Goal: Task Accomplishment & Management: Use online tool/utility

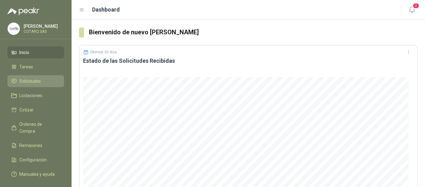
click at [17, 78] on li "Solicitudes" at bounding box center [35, 81] width 49 height 7
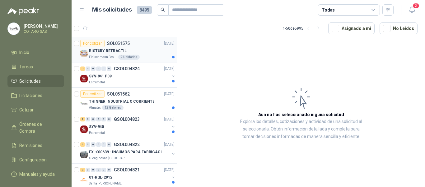
click at [155, 47] on div "BISTURY RETRACTIL" at bounding box center [132, 50] width 86 height 7
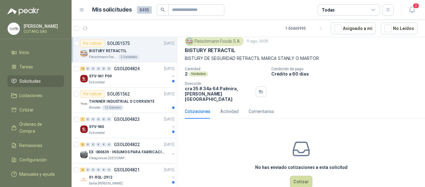
scroll to position [30, 0]
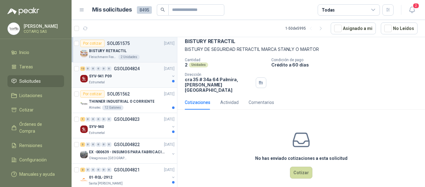
click at [129, 78] on div "SYV-941 P09" at bounding box center [129, 75] width 81 height 7
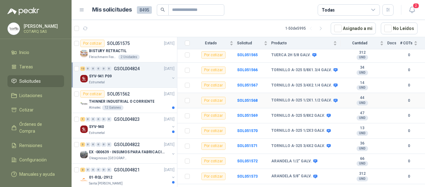
scroll to position [113, 0]
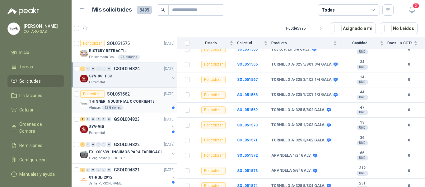
click at [126, 100] on p "THINNER INDUSTRIAL O CORRIENTE" at bounding box center [121, 101] width 65 height 6
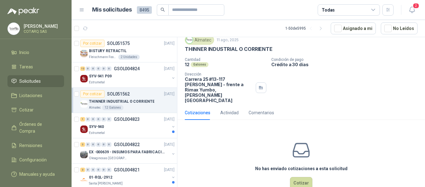
scroll to position [27, 0]
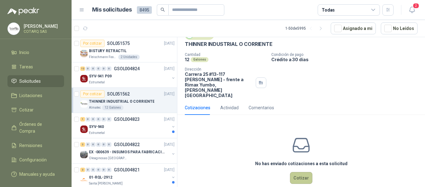
click at [304, 172] on button "Cotizar" at bounding box center [301, 178] width 22 height 12
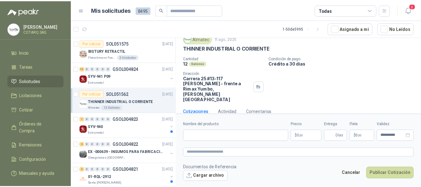
scroll to position [23, 0]
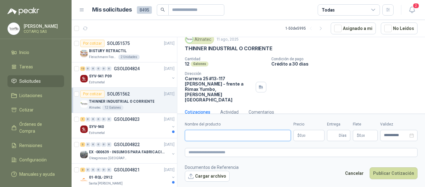
click at [236, 139] on input "Nombre del producto" at bounding box center [238, 135] width 106 height 11
drag, startPoint x: 186, startPoint y: 48, endPoint x: 207, endPoint y: 51, distance: 22.1
click at [207, 51] on p "THINNER INDUSTRIAL O CORRIENTE" at bounding box center [229, 48] width 88 height 7
copy p "THINNER"
click at [219, 131] on input "Nombre del producto" at bounding box center [238, 135] width 106 height 11
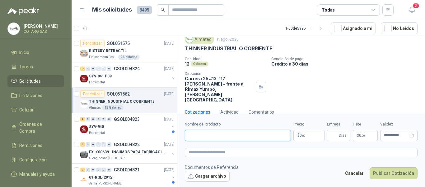
paste input "*******"
type input "**********"
click at [309, 136] on body "[PERSON_NAME] COTARQ SAS Inicio Tareas Solicitudes Licitaciones Cotizar Órdenes…" at bounding box center [212, 93] width 425 height 187
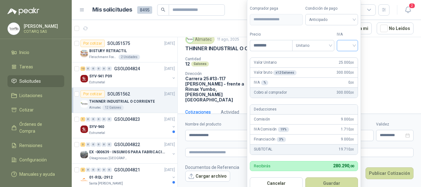
type input "********"
click at [353, 45] on input "search" at bounding box center [347, 44] width 14 height 9
click at [351, 55] on div "19%" at bounding box center [349, 58] width 12 height 7
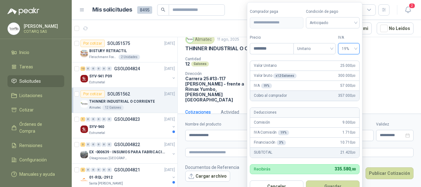
scroll to position [9, 0]
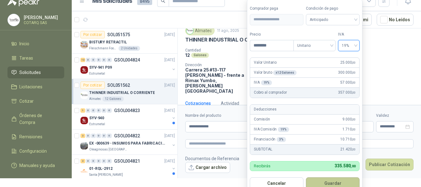
click at [335, 182] on button "Guardar" at bounding box center [333, 183] width 54 height 12
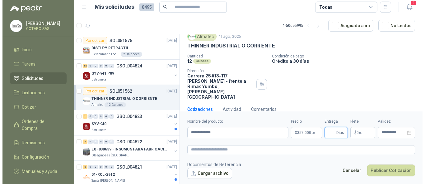
scroll to position [0, 0]
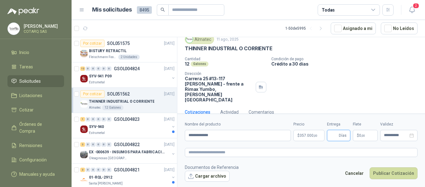
click at [335, 134] on input "Entrega" at bounding box center [334, 135] width 7 height 11
type input "*"
click at [364, 136] on span ",00" at bounding box center [364, 135] width 4 height 3
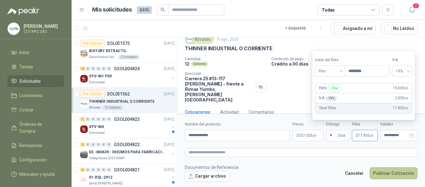
type input "********"
click at [399, 175] on button "Publicar Cotización" at bounding box center [394, 173] width 48 height 12
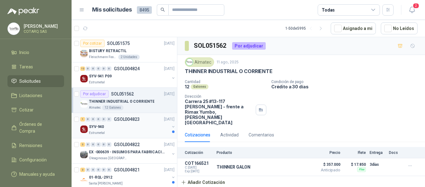
click at [129, 124] on div "SYV-940" at bounding box center [129, 126] width 81 height 7
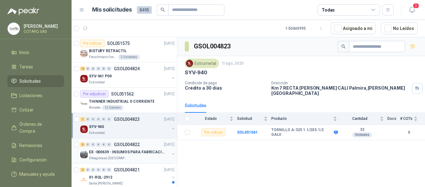
click at [144, 147] on div "2 0 0 0 0 0 GSOL004822 [DATE]" at bounding box center [128, 143] width 96 height 7
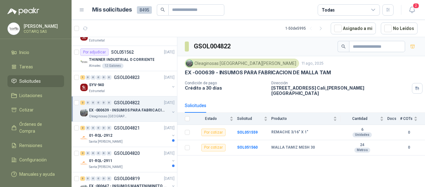
scroll to position [62, 0]
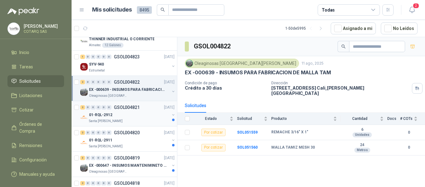
click at [153, 117] on div "01-RQL-2912" at bounding box center [129, 114] width 81 height 7
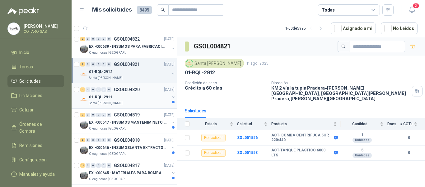
scroll to position [125, 0]
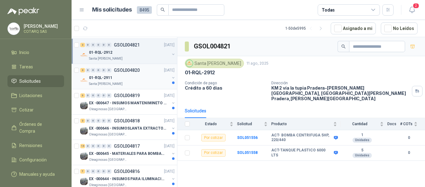
click at [151, 82] on div "Santa [PERSON_NAME]" at bounding box center [129, 83] width 81 height 5
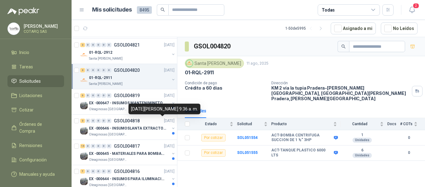
click at [152, 108] on div "[DATE][PERSON_NAME] 9:36 a. m." at bounding box center [165, 108] width 72 height 11
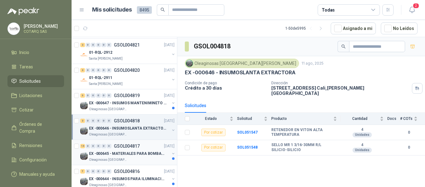
click at [132, 147] on p "GSOL004817" at bounding box center [127, 146] width 26 height 4
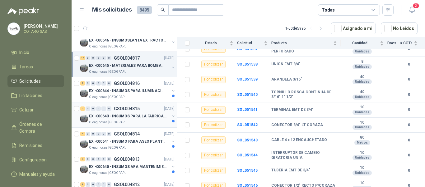
scroll to position [218, 0]
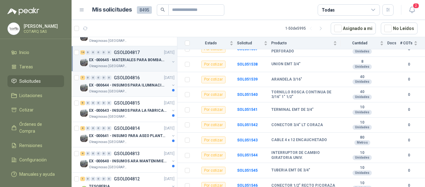
click at [139, 83] on p "EX -000644 - INSUMOS PARA ILUMINACIONN ZONA DE CLA" at bounding box center [128, 85] width 78 height 6
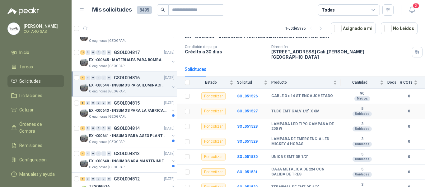
scroll to position [37, 0]
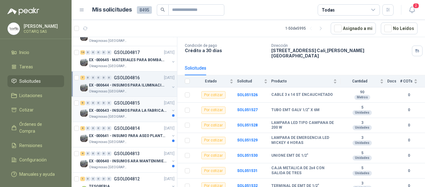
click at [143, 116] on div "Oleaginosas [GEOGRAPHIC_DATA][PERSON_NAME]" at bounding box center [129, 116] width 81 height 5
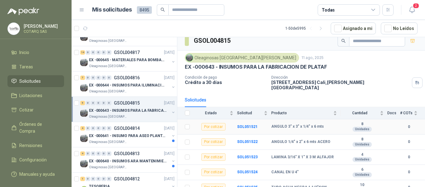
scroll to position [7, 0]
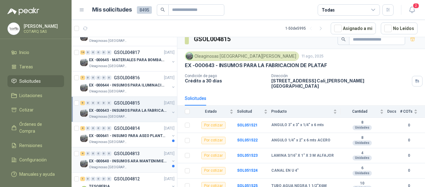
click at [135, 161] on p "EX -000640 - INSUMOS ARA MANTENIMIENTO MECANICO" at bounding box center [128, 161] width 78 height 6
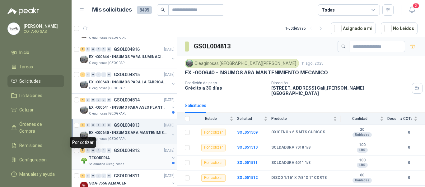
scroll to position [249, 0]
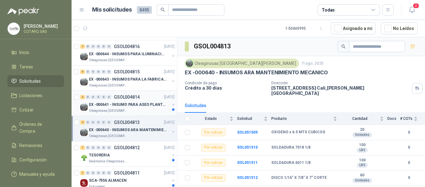
click at [152, 107] on p "EX -000641 - INSUMO PARA ASEO PLANTA EXTRACTORA" at bounding box center [128, 105] width 78 height 6
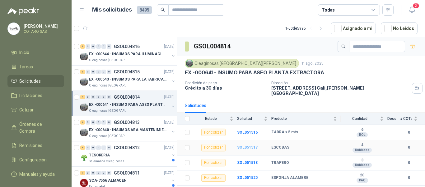
click at [246, 145] on b "SOL051517" at bounding box center [247, 147] width 21 height 4
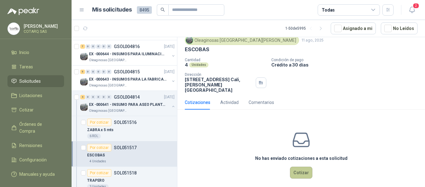
click at [300, 169] on button "Cotizar" at bounding box center [301, 172] width 22 height 12
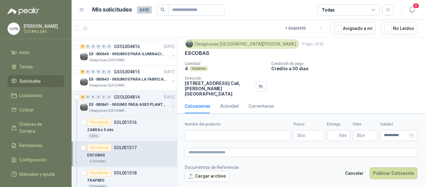
scroll to position [17, 0]
click at [249, 137] on input "Nombre del producto" at bounding box center [238, 135] width 106 height 11
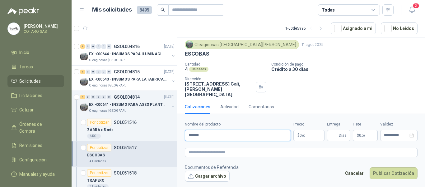
type input "*******"
click at [311, 136] on body "[PERSON_NAME] COTARQ SAS Inicio Tareas Solicitudes Licitaciones Cotizar Órdenes…" at bounding box center [212, 93] width 425 height 187
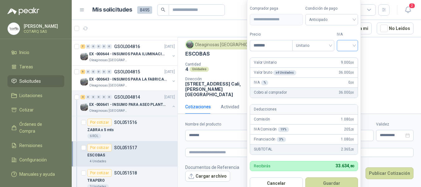
type input "*******"
click at [346, 45] on input "search" at bounding box center [347, 44] width 14 height 9
click at [350, 57] on div "19%" at bounding box center [349, 58] width 12 height 7
click at [379, 83] on div "Cantidad 4 Unidades Condición de pago Crédito a 30 días Dirección [STREET_ADDRE…" at bounding box center [299, 79] width 228 height 35
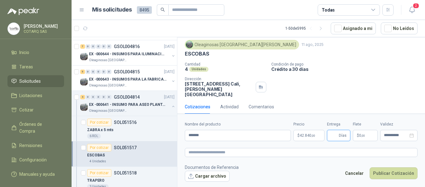
click at [336, 134] on input "Entrega" at bounding box center [334, 135] width 7 height 11
type input "*"
click at [368, 135] on p "$ 0 ,00" at bounding box center [365, 135] width 25 height 11
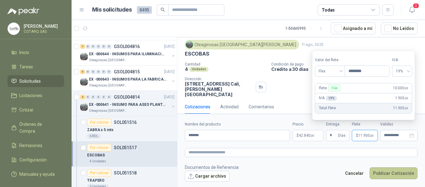
type input "********"
click at [394, 173] on button "Publicar Cotización" at bounding box center [394, 173] width 48 height 12
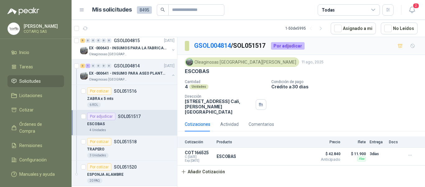
scroll to position [311, 0]
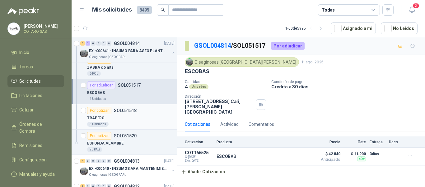
click at [146, 115] on div "TRAPERO" at bounding box center [131, 117] width 88 height 7
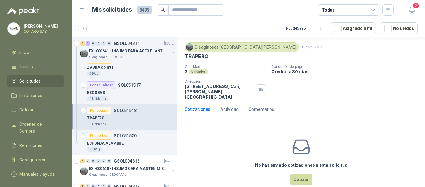
scroll to position [22, 0]
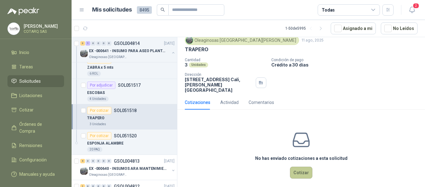
click at [299, 169] on button "Cotizar" at bounding box center [301, 172] width 22 height 12
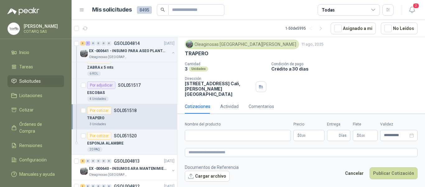
scroll to position [17, 0]
click at [233, 135] on input "Nombre del producto" at bounding box center [238, 135] width 106 height 11
type input "*********"
click at [310, 135] on body "[PERSON_NAME] COTARQ SAS Inicio Tareas Solicitudes Licitaciones Cotizar Órdenes…" at bounding box center [212, 93] width 425 height 187
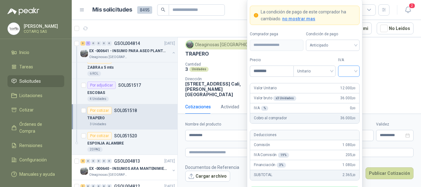
type input "********"
click at [350, 71] on input "search" at bounding box center [348, 70] width 14 height 9
click at [343, 82] on div "19%" at bounding box center [349, 83] width 12 height 7
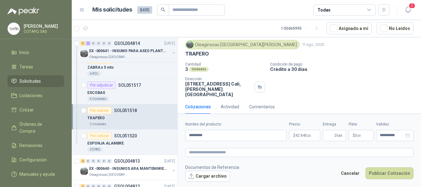
click at [385, 84] on div "Cantidad 3 Unidades Condición de pago Crédito a 30 días Dirección [STREET_ADDRE…" at bounding box center [299, 79] width 228 height 35
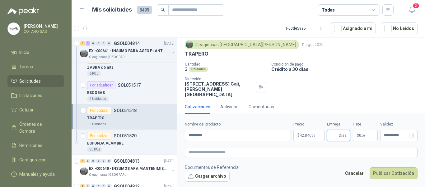
click at [338, 136] on input "Entrega" at bounding box center [334, 135] width 7 height 11
type input "*"
click at [362, 134] on span ",00" at bounding box center [364, 135] width 4 height 3
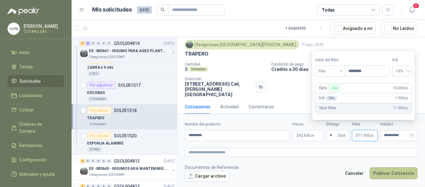
type input "********"
click at [388, 174] on button "Publicar Cotización" at bounding box center [394, 173] width 48 height 12
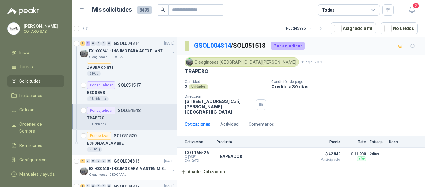
scroll to position [343, 0]
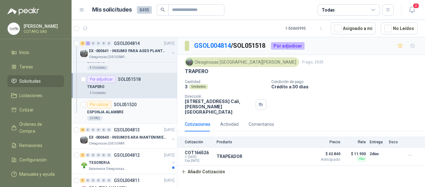
click at [134, 116] on div "20 PAQ" at bounding box center [131, 118] width 88 height 5
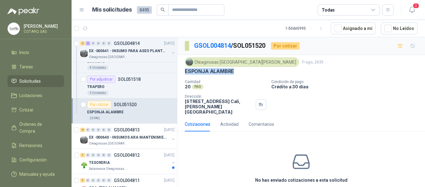
drag, startPoint x: 184, startPoint y: 71, endPoint x: 249, endPoint y: 71, distance: 65.1
click at [249, 71] on div "Oleaginosas [GEOGRAPHIC_DATA][PERSON_NAME] [DATE] ESPONJA ALAMBRE Cantidad 20 P…" at bounding box center [302, 86] width 248 height 62
copy p "ESPONJA ALAMBRE"
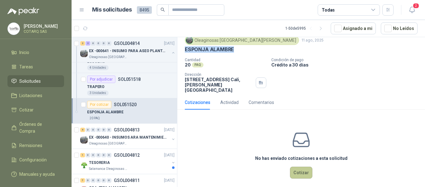
click at [303, 169] on button "Cotizar" at bounding box center [301, 172] width 22 height 12
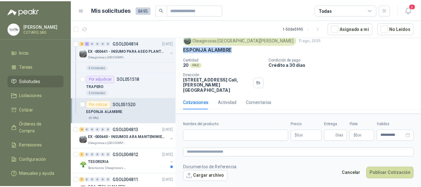
scroll to position [17, 0]
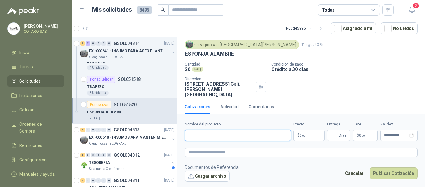
click at [246, 131] on input "Nombre del producto" at bounding box center [238, 135] width 106 height 11
paste input "**********"
click at [234, 134] on input "**********" at bounding box center [238, 135] width 106 height 11
type input "**********"
click at [303, 135] on span ",00" at bounding box center [304, 135] width 4 height 3
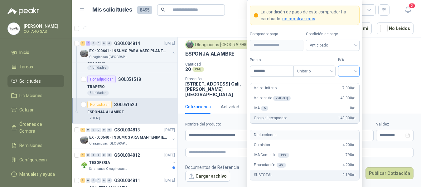
type input "*******"
click at [351, 71] on input "search" at bounding box center [348, 70] width 14 height 9
click at [351, 81] on div "19%" at bounding box center [349, 83] width 12 height 7
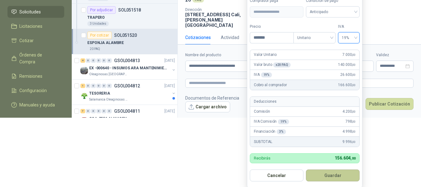
click at [329, 175] on button "Guardar" at bounding box center [333, 175] width 54 height 12
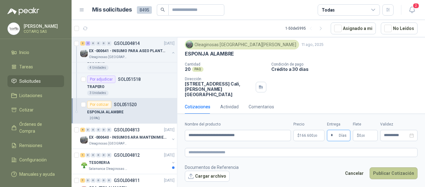
type input "*"
click at [397, 173] on button "Publicar Cotización" at bounding box center [394, 173] width 48 height 12
